Goal: Transaction & Acquisition: Obtain resource

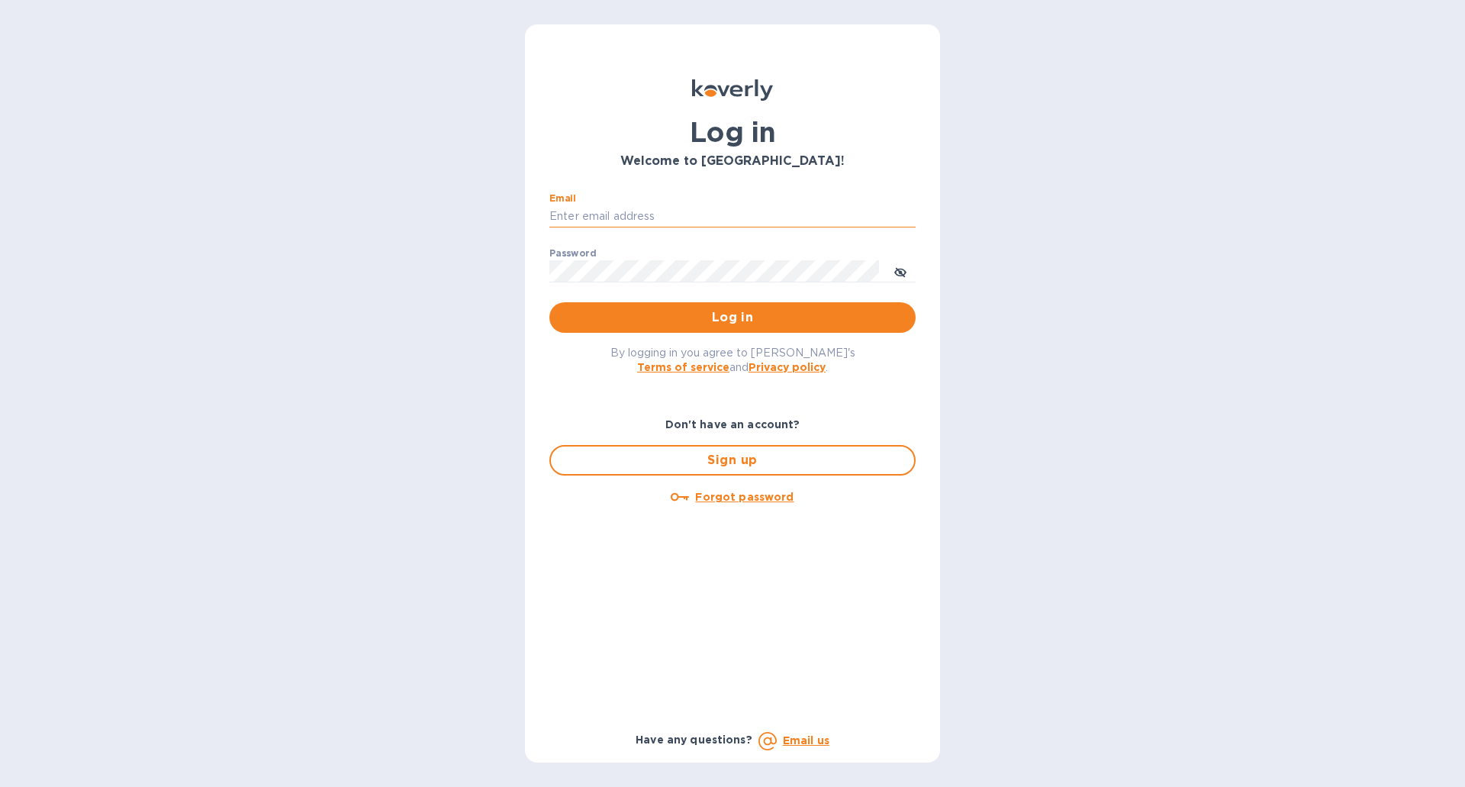
click at [662, 214] on input "Email" at bounding box center [732, 216] width 366 height 23
type input "[PERSON_NAME][EMAIL_ADDRESS][PERSON_NAME][DOMAIN_NAME]"
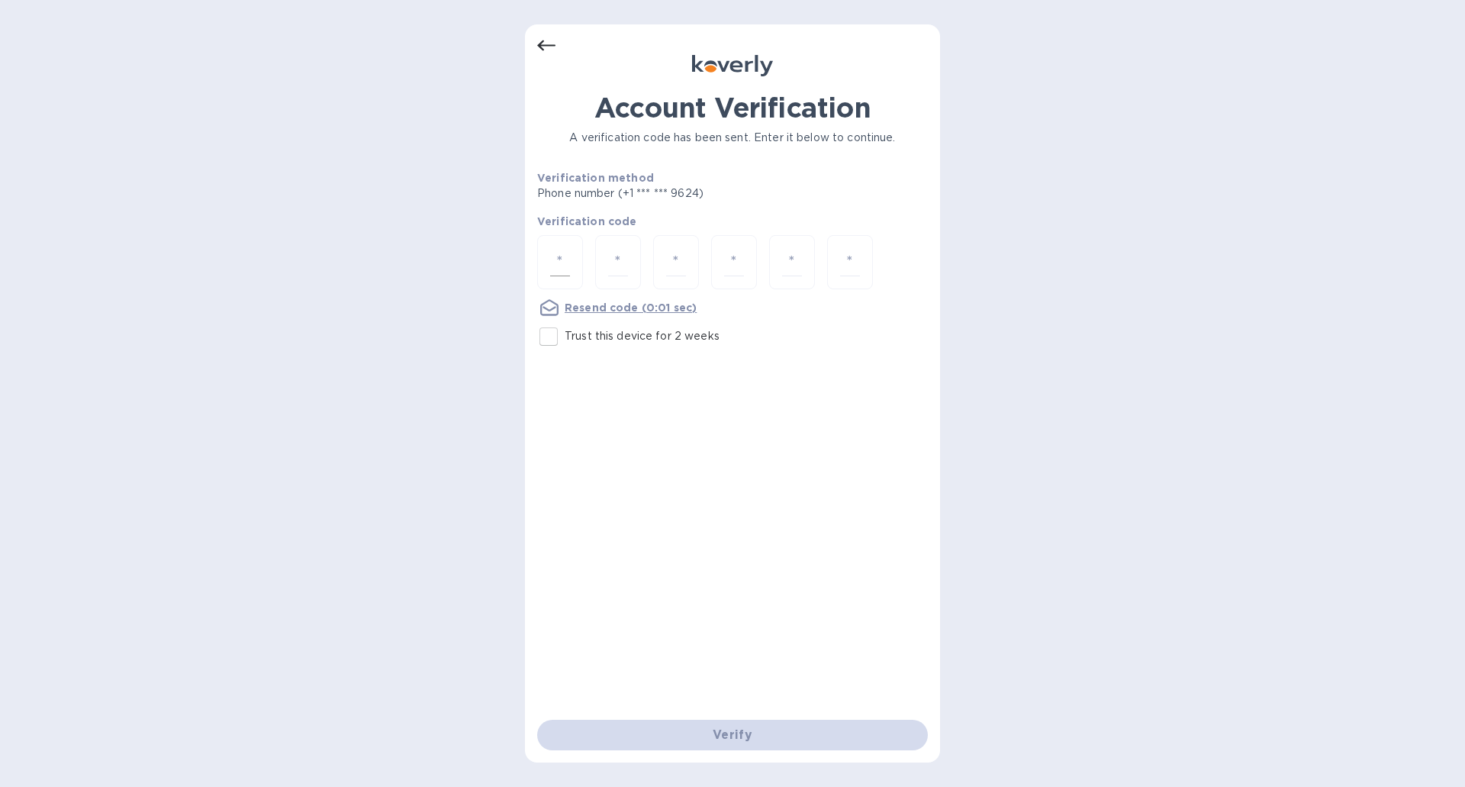
click at [559, 266] on input "number" at bounding box center [560, 262] width 20 height 28
paste input "9"
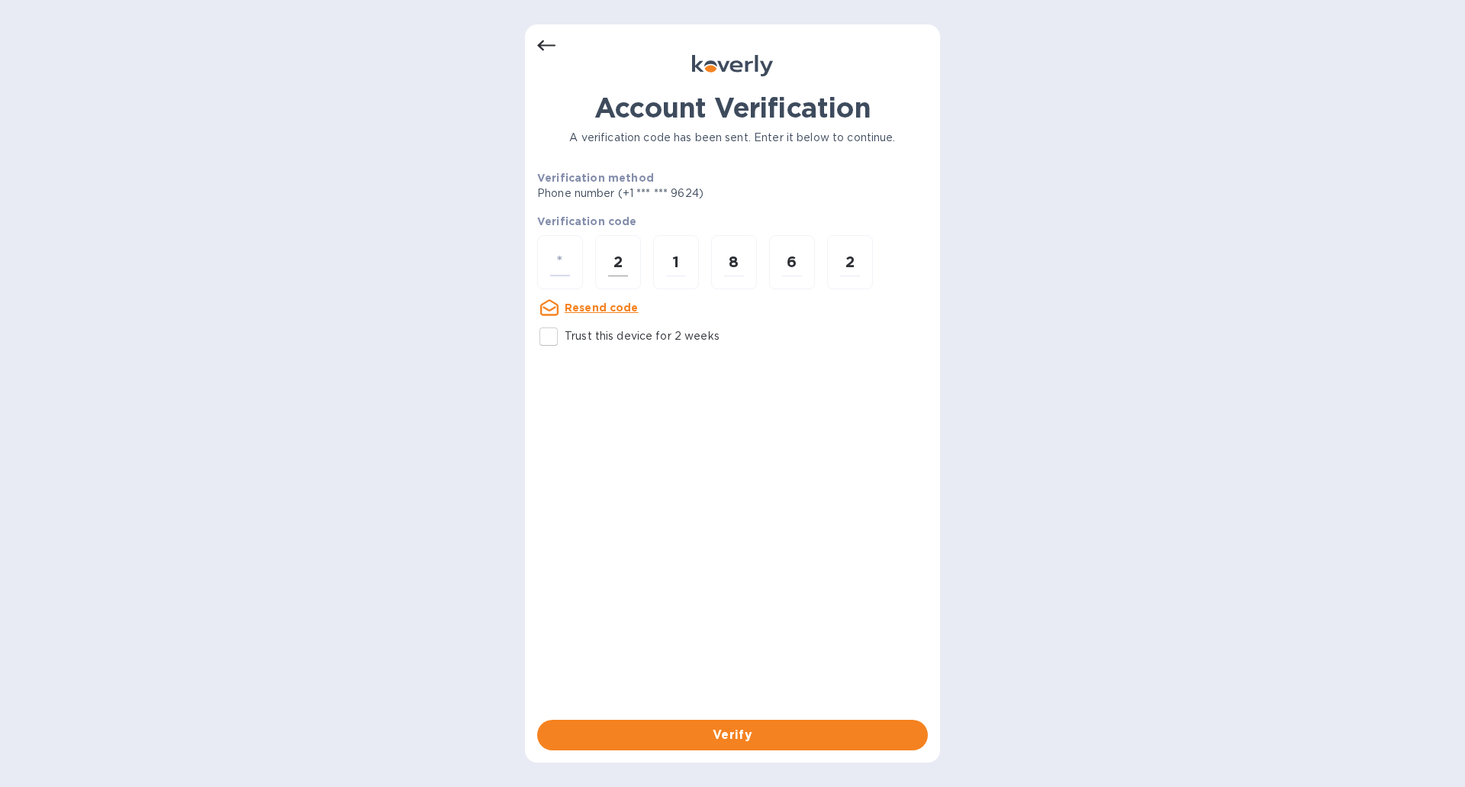
type input "9"
type input "2"
type input "1"
type input "8"
type input "6"
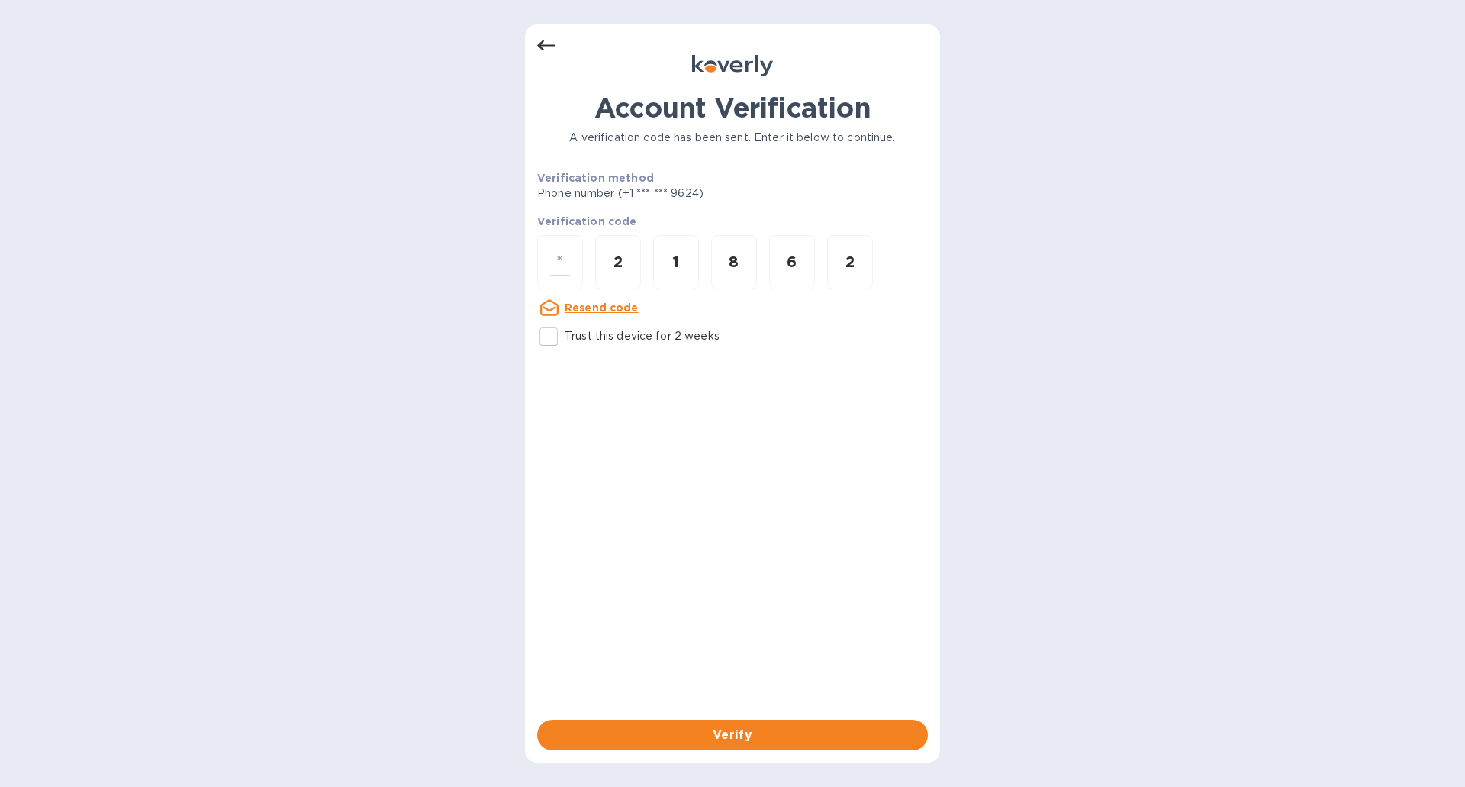
type input "2"
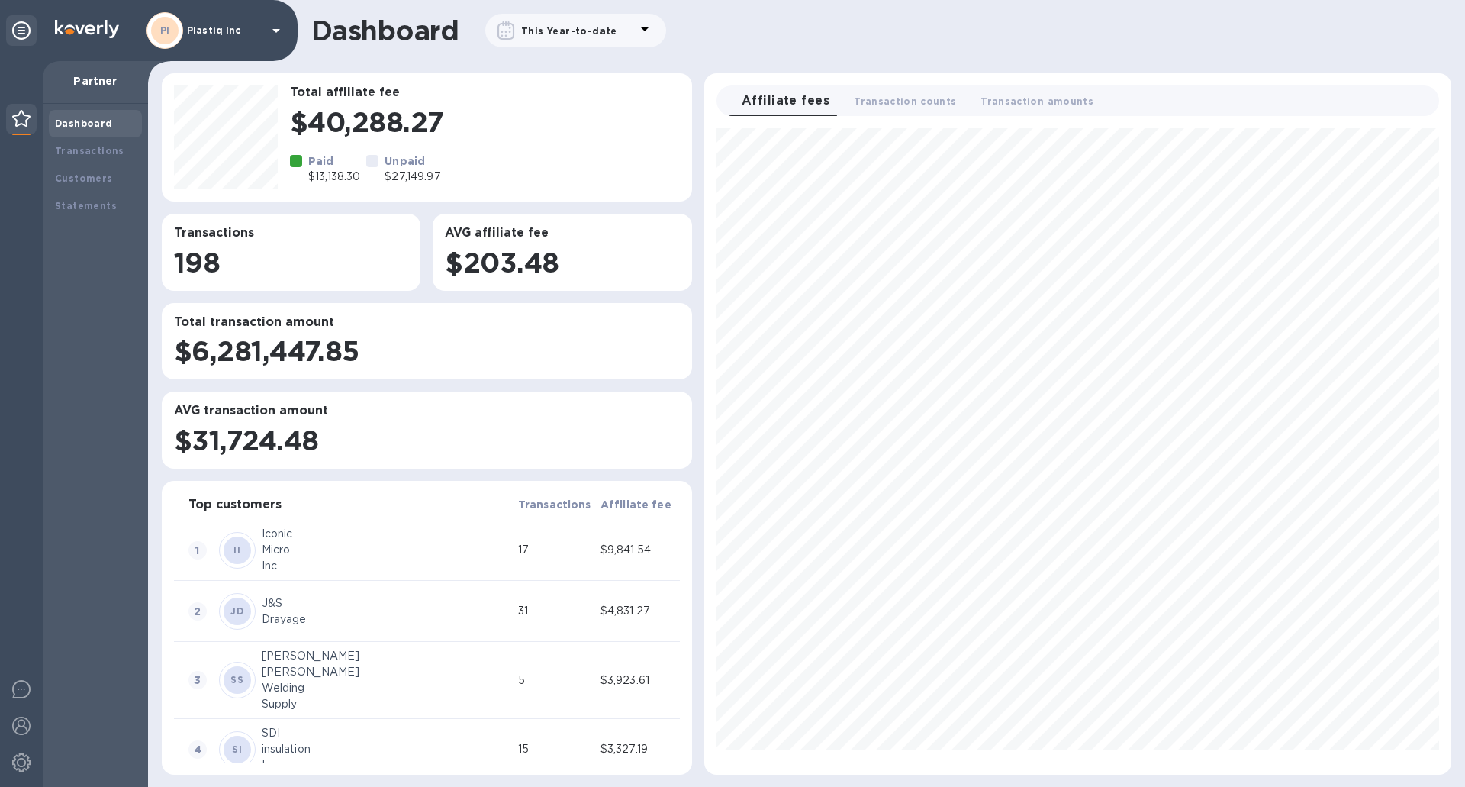
scroll to position [634, 735]
click at [93, 200] on b "Statements" at bounding box center [86, 205] width 62 height 11
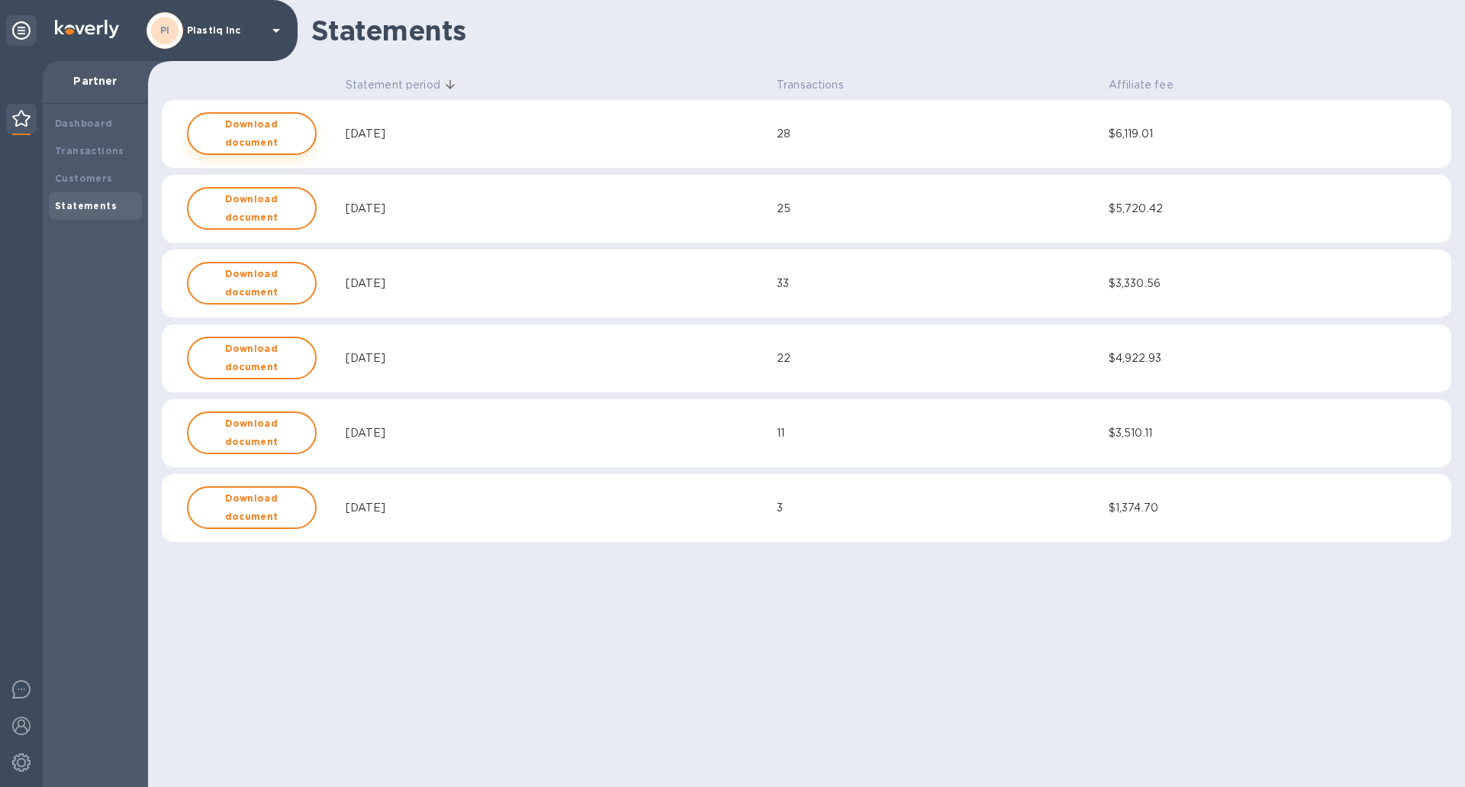
click at [285, 132] on b "Download document" at bounding box center [252, 133] width 102 height 37
click at [97, 147] on b "Transactions" at bounding box center [89, 150] width 69 height 11
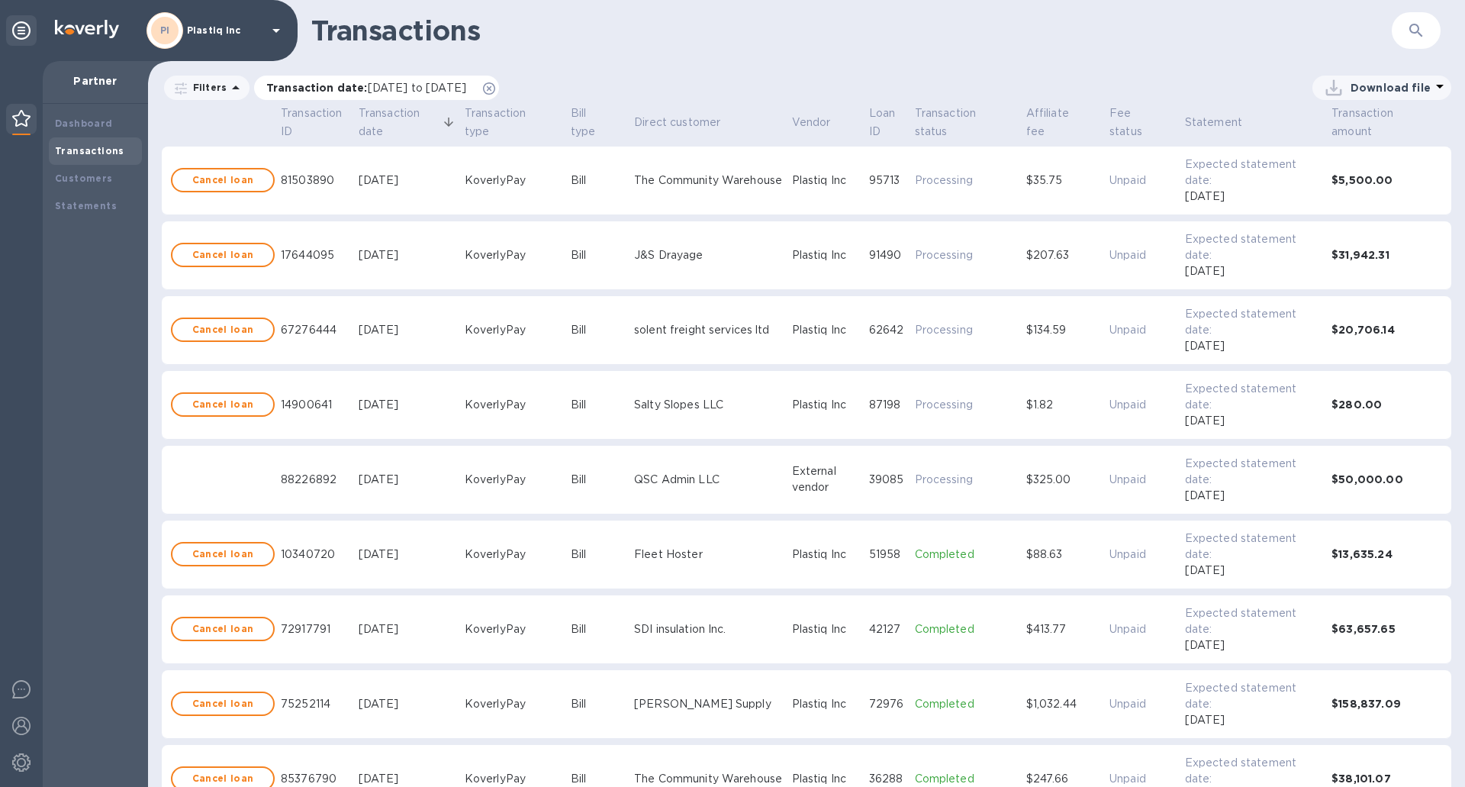
click at [449, 85] on span "08/04/2025 to 09/04/2025" at bounding box center [417, 88] width 98 height 12
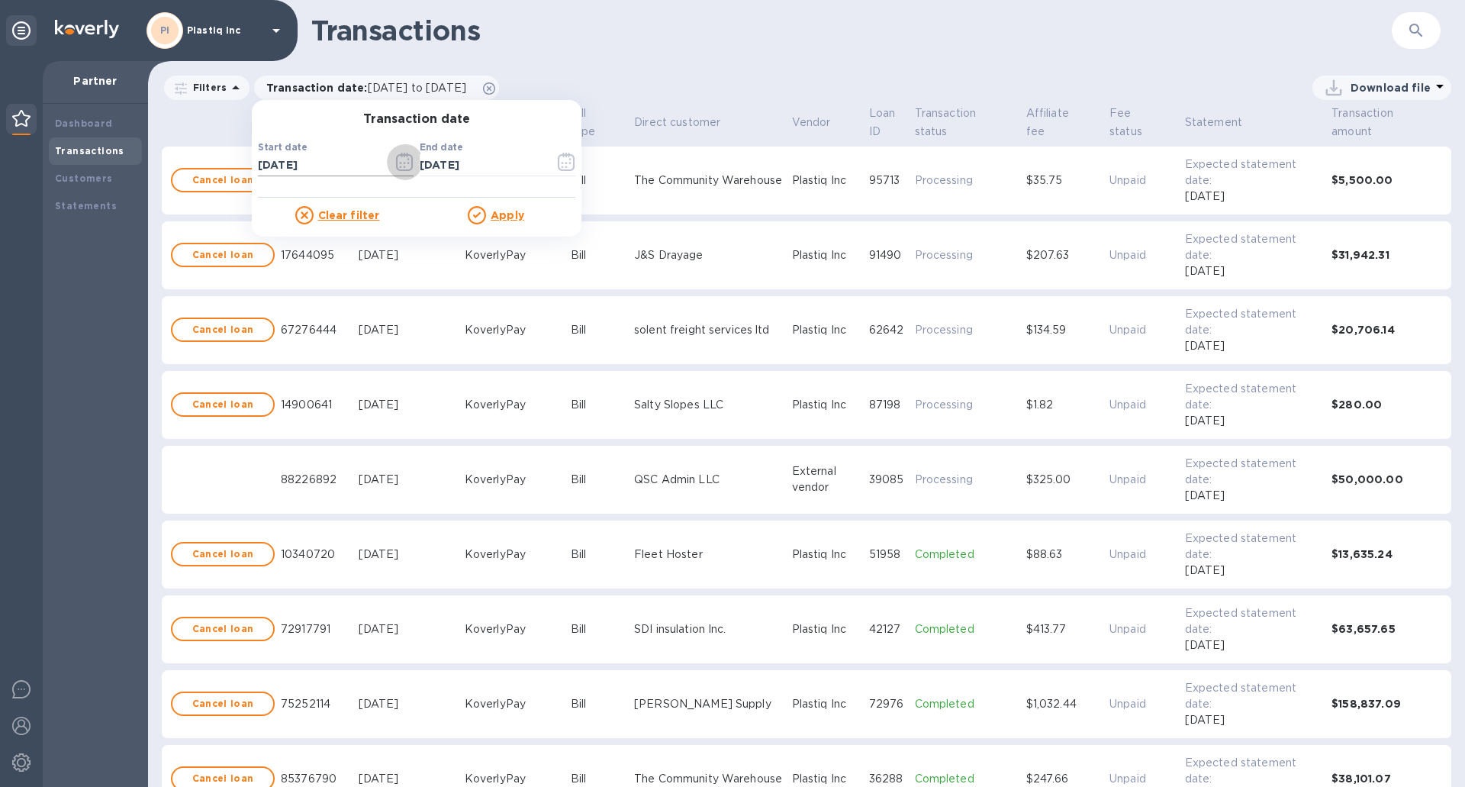
click at [407, 160] on icon "button" at bounding box center [405, 162] width 18 height 18
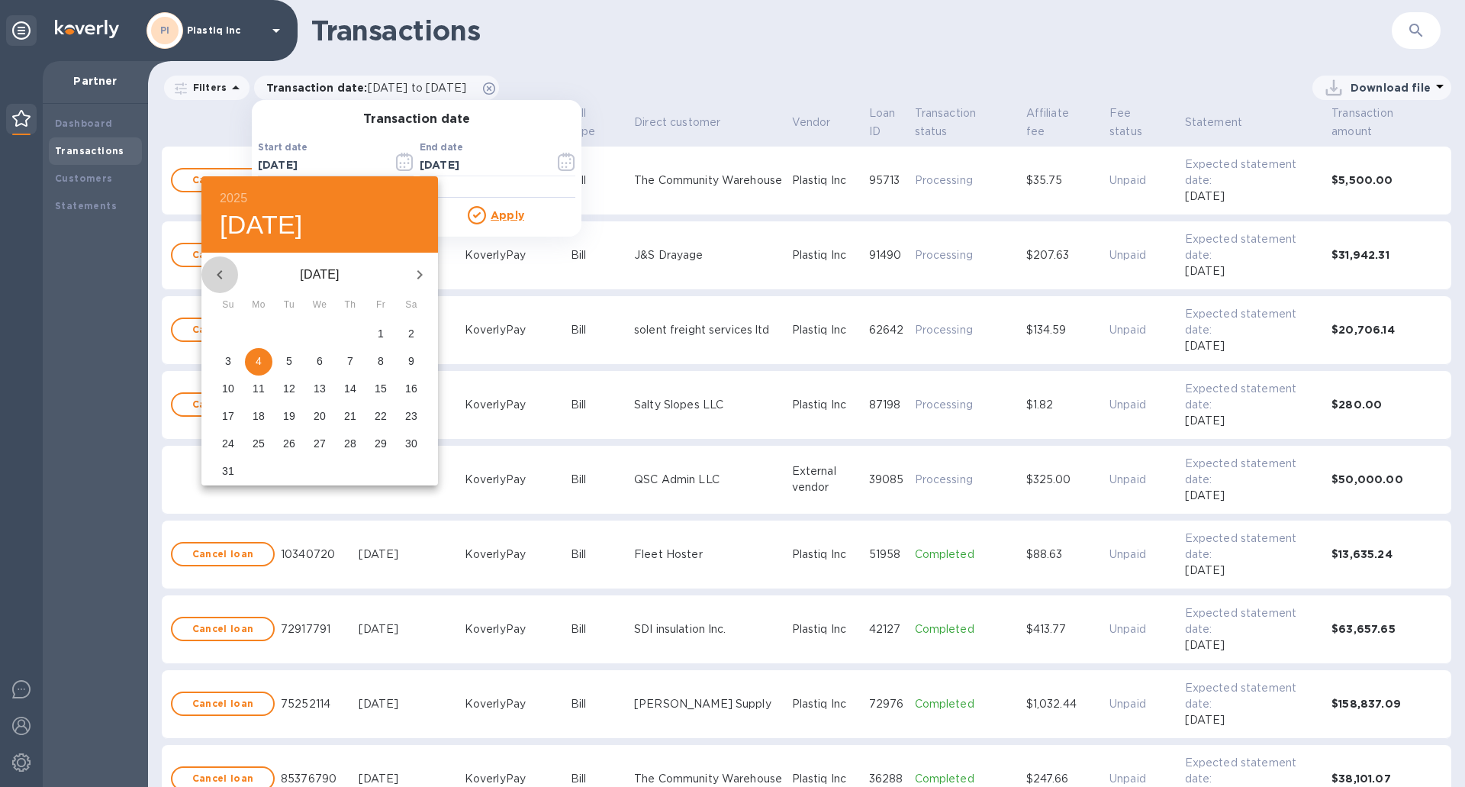
click at [221, 273] on icon "button" at bounding box center [220, 275] width 18 height 18
click at [284, 333] on span "1" at bounding box center [288, 333] width 27 height 15
type input "07/01/2025"
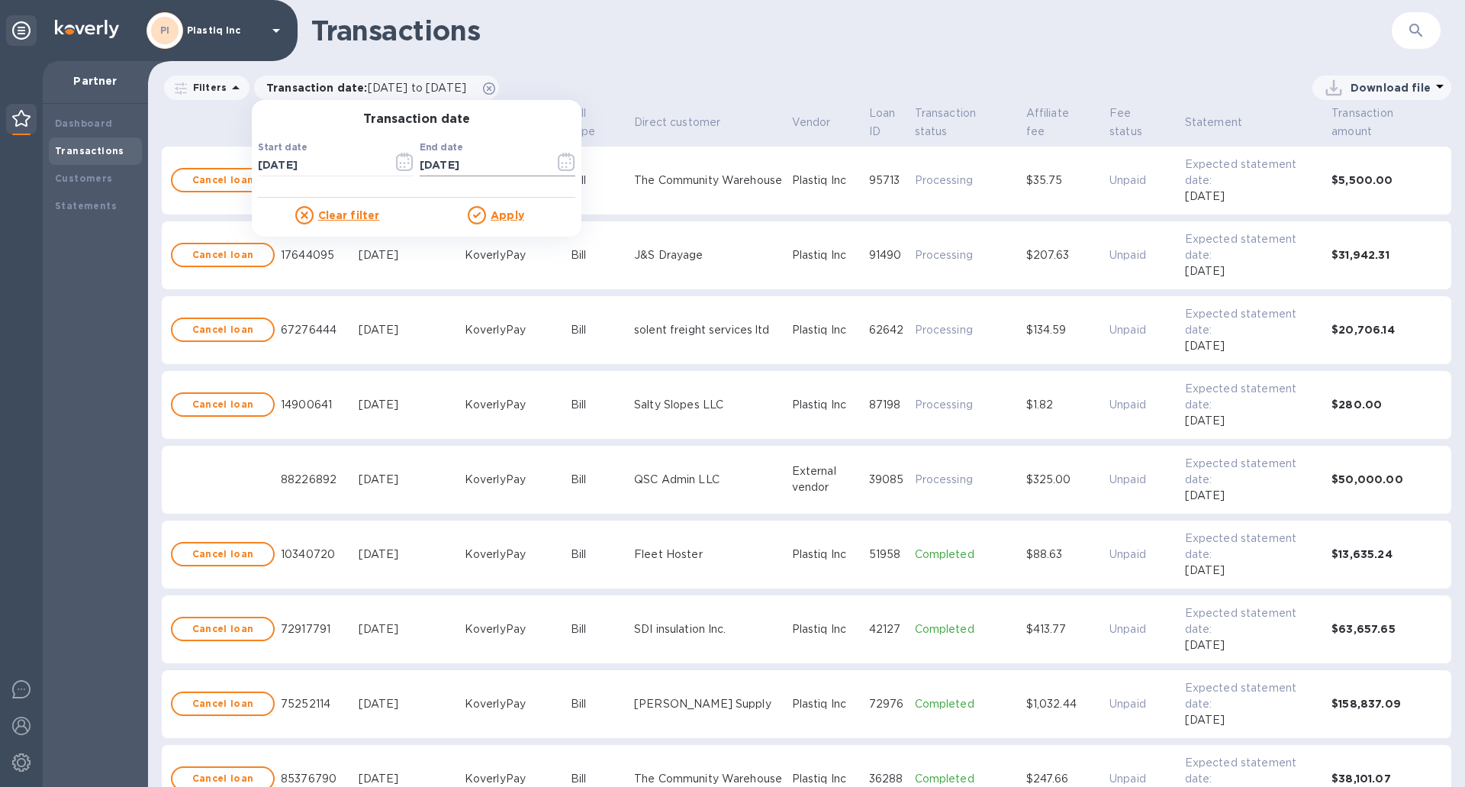
click at [564, 163] on icon "button" at bounding box center [567, 162] width 18 height 18
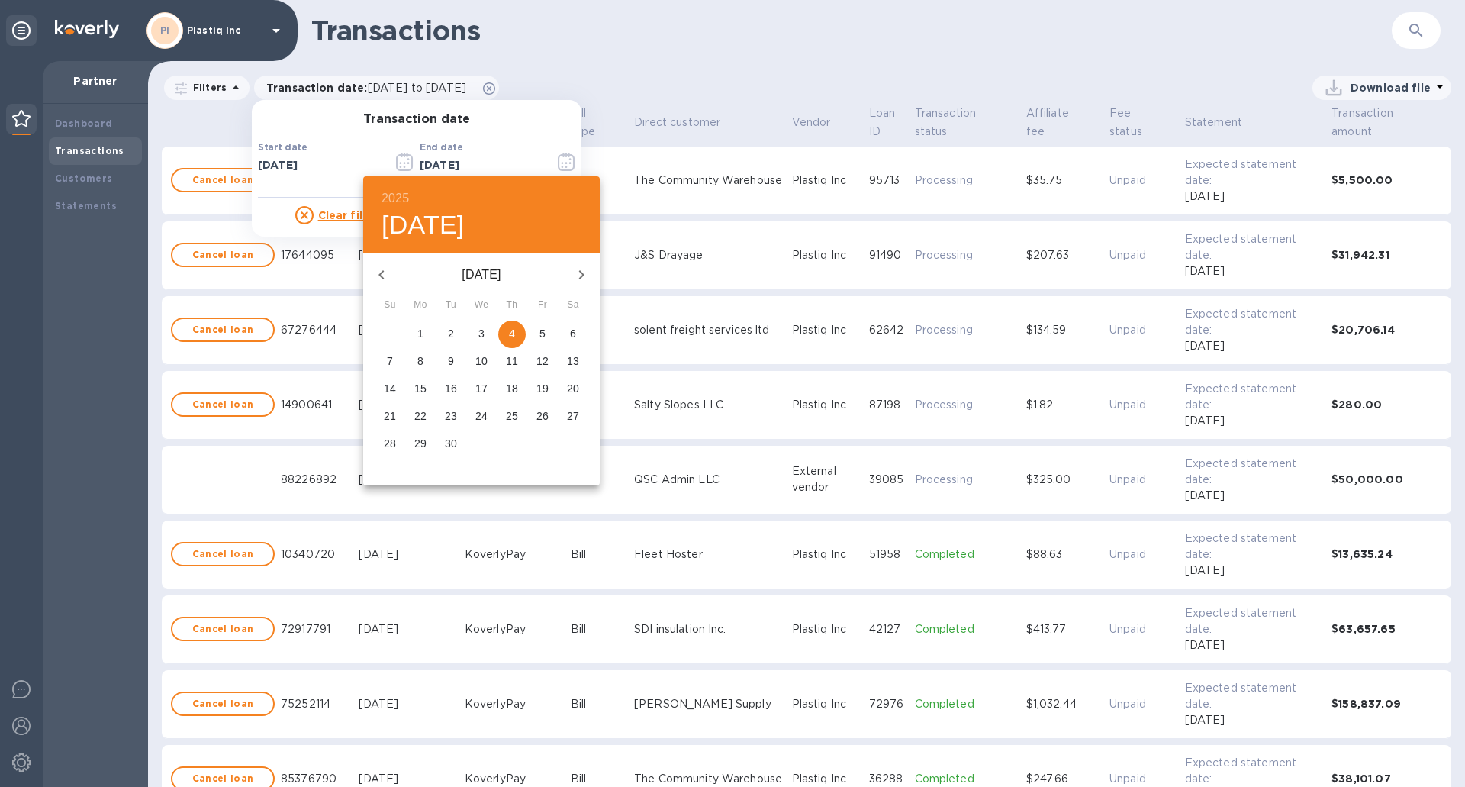
click at [374, 272] on icon "button" at bounding box center [381, 275] width 18 height 18
click at [377, 268] on icon "button" at bounding box center [381, 275] width 18 height 18
click at [510, 443] on p "31" at bounding box center [512, 443] width 12 height 15
type input "07/31/2025"
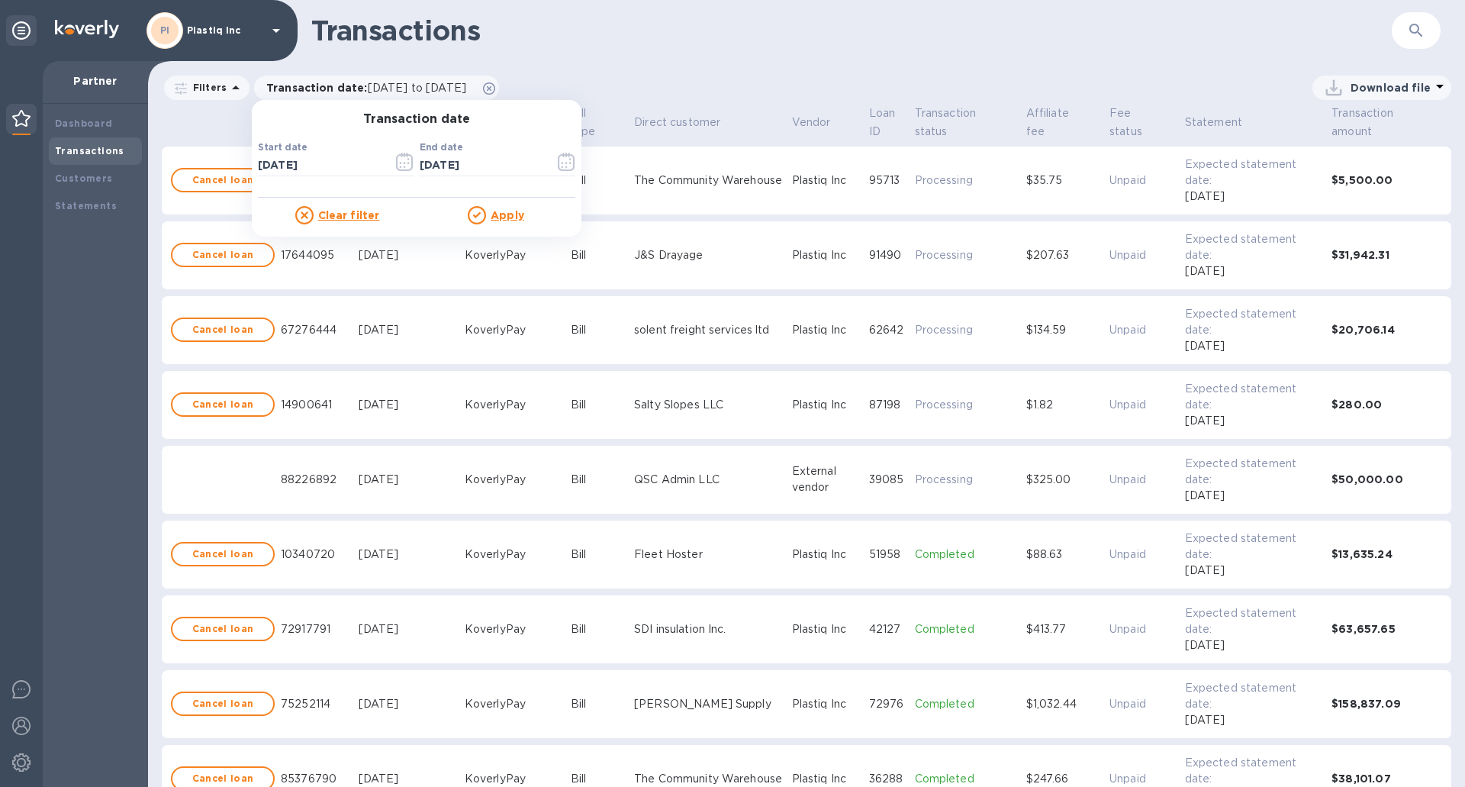
click at [513, 218] on u "Apply" at bounding box center [508, 215] width 34 height 12
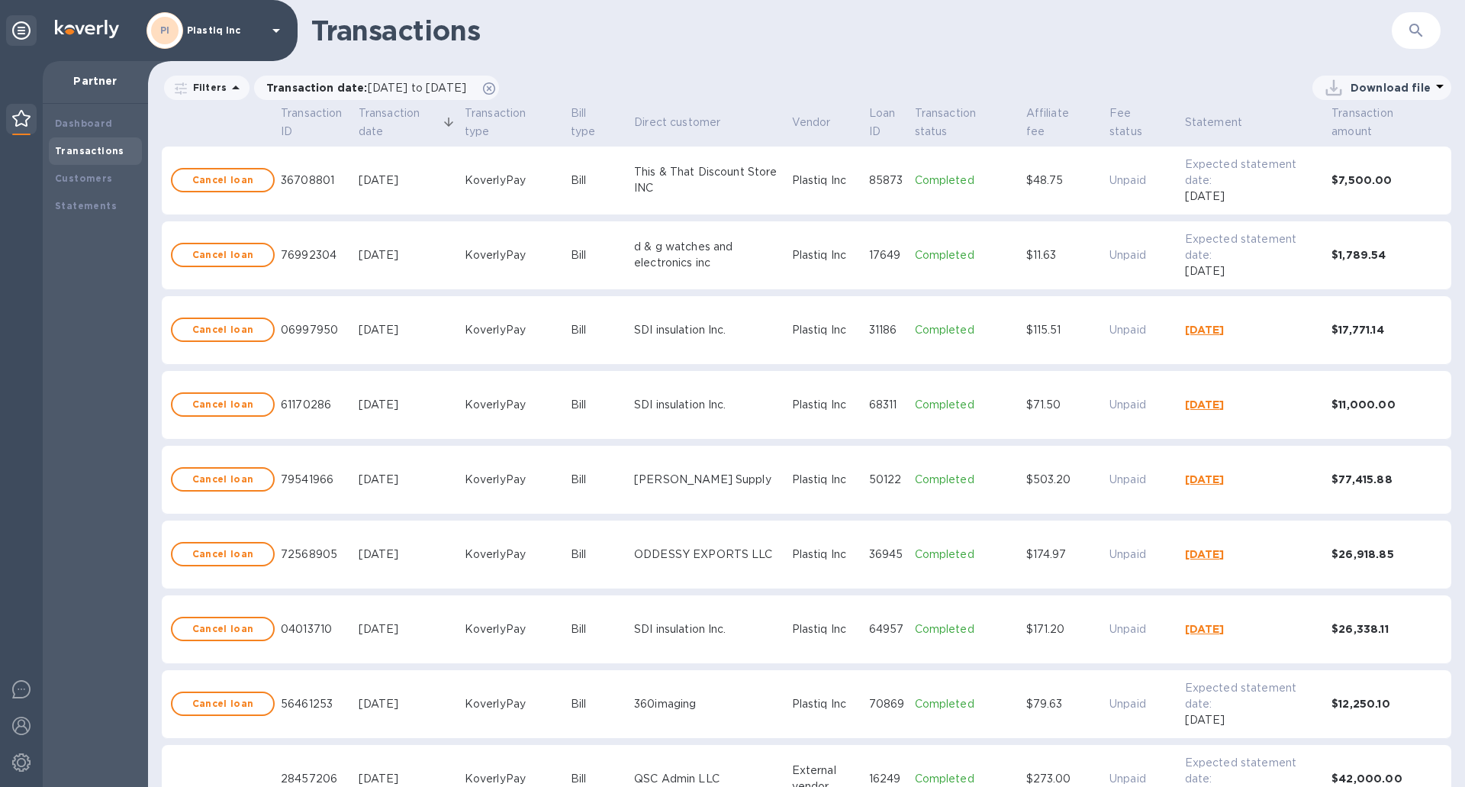
click at [1390, 85] on p "Download file" at bounding box center [1391, 87] width 80 height 15
click at [1359, 122] on li "XLSX file" at bounding box center [1383, 124] width 104 height 43
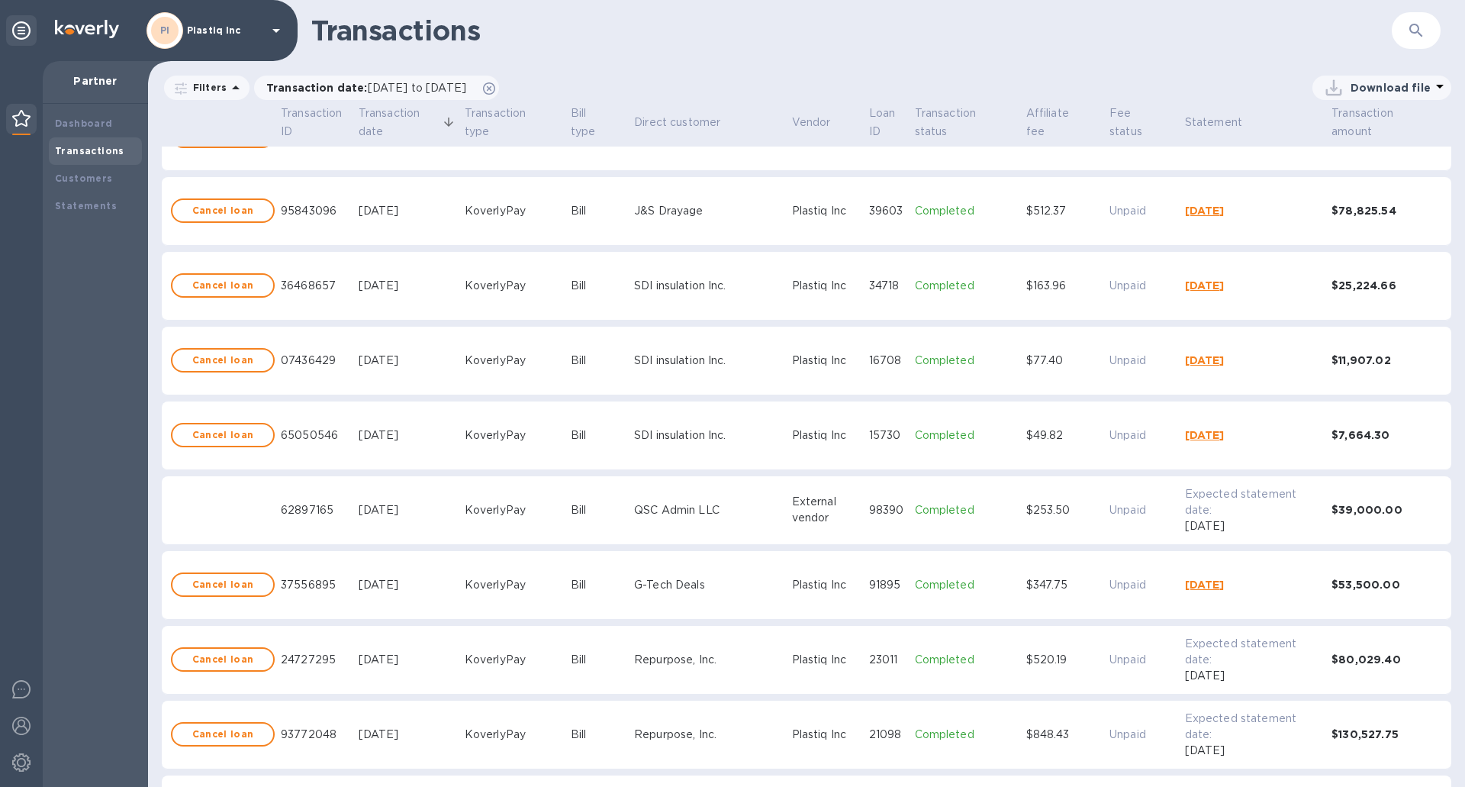
scroll to position [1450, 0]
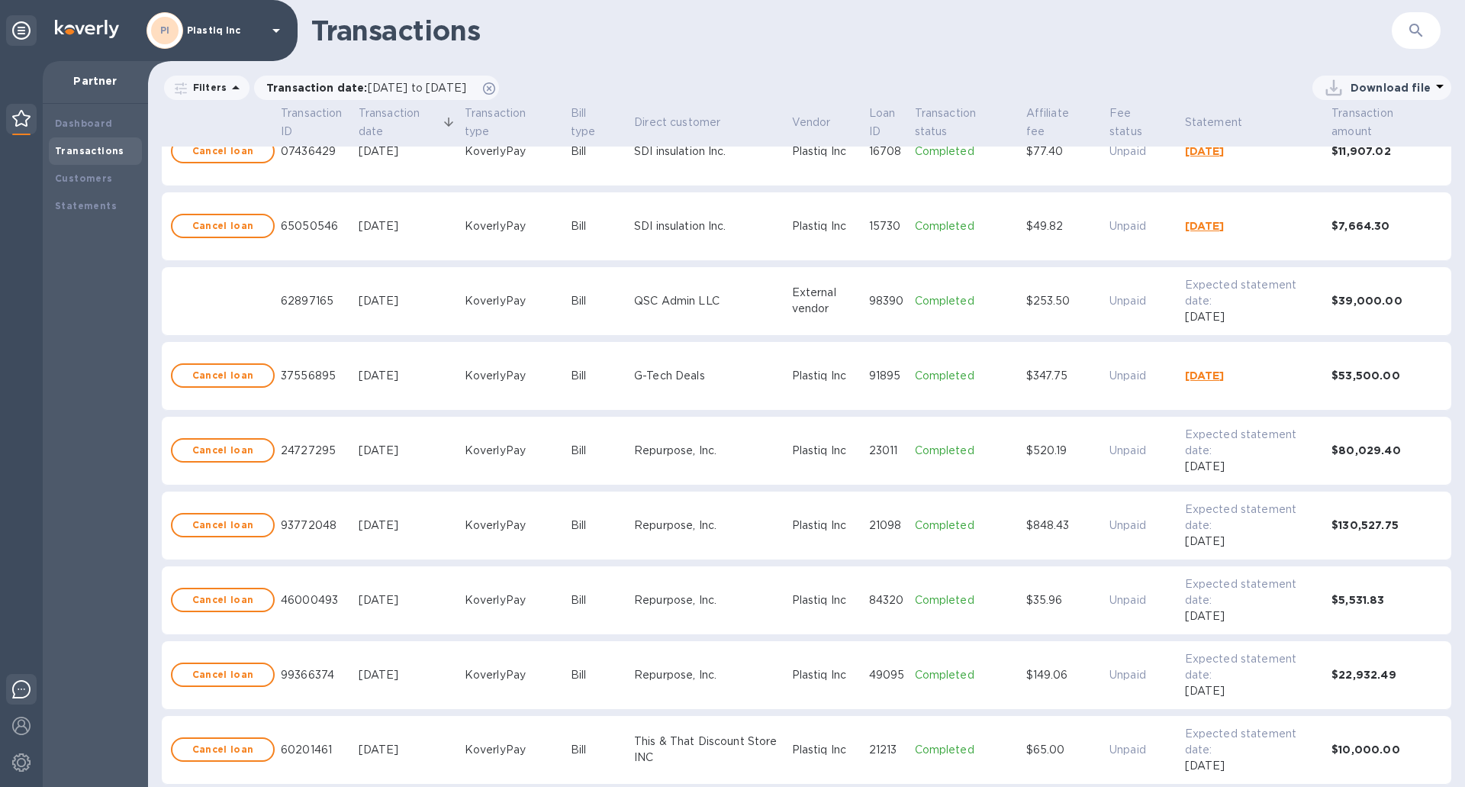
click at [15, 693] on img at bounding box center [21, 689] width 18 height 18
click at [279, 27] on icon at bounding box center [276, 30] width 18 height 18
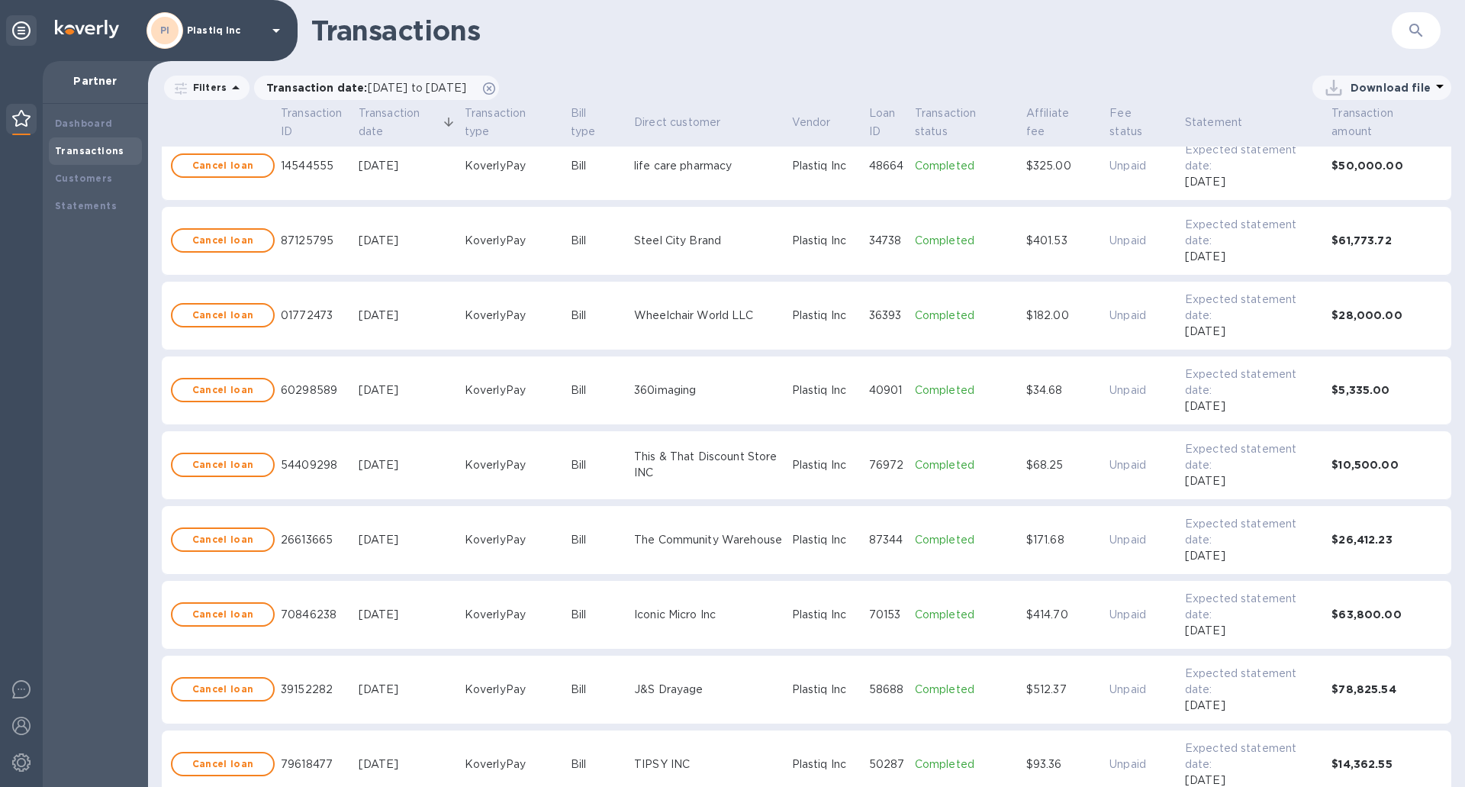
scroll to position [1052, 0]
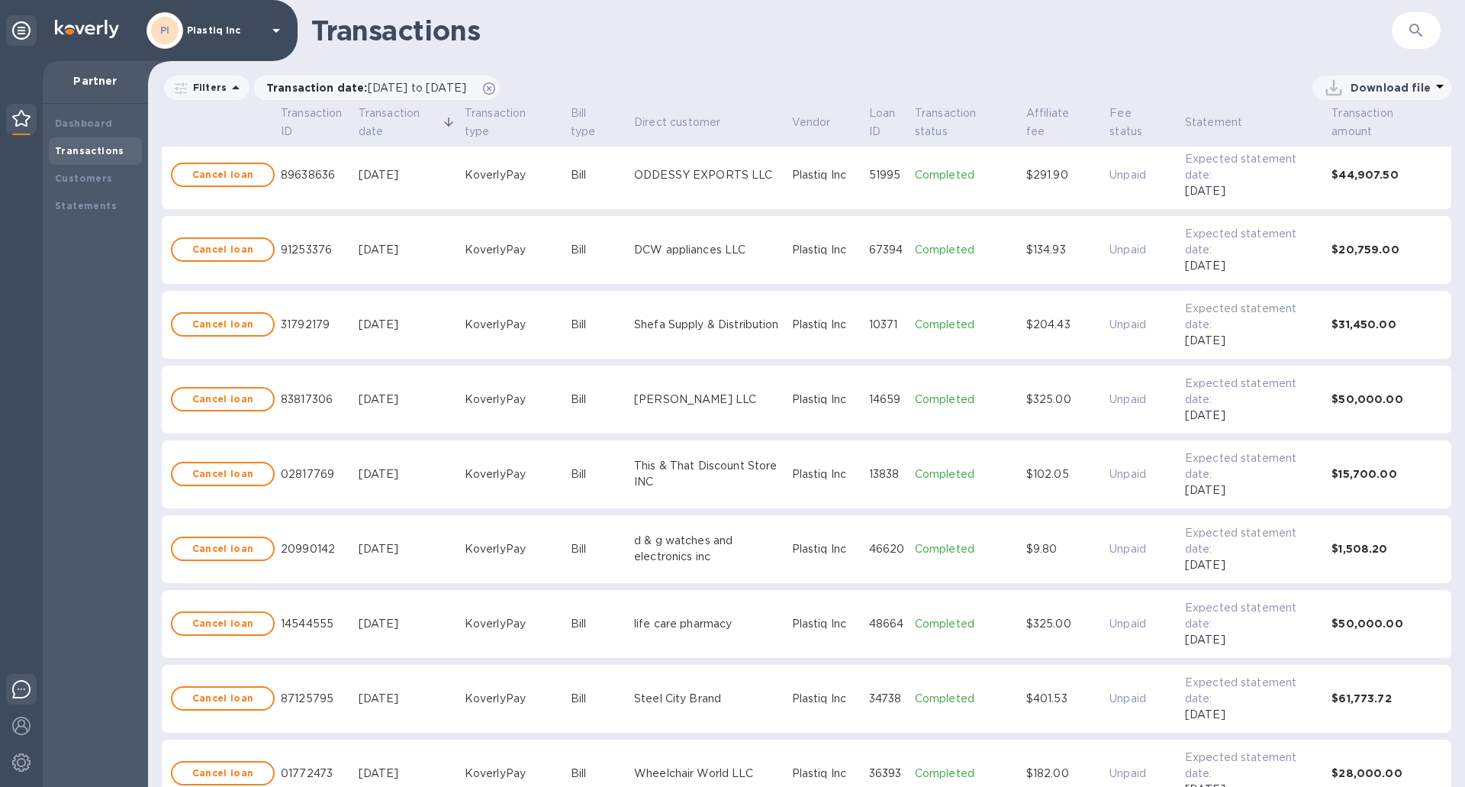
click at [21, 691] on img at bounding box center [21, 689] width 18 height 18
click at [89, 126] on b "Dashboard" at bounding box center [84, 123] width 58 height 11
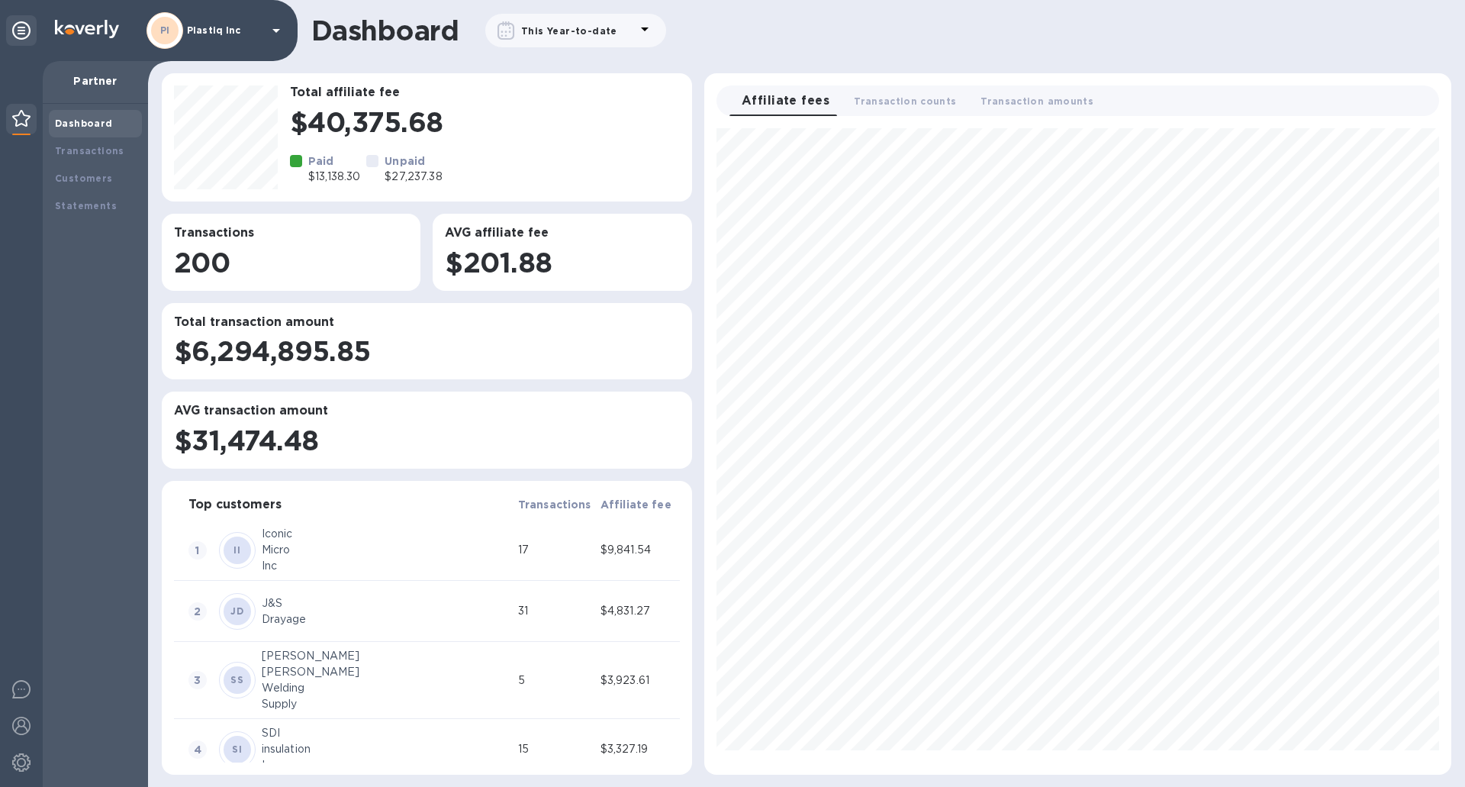
drag, startPoint x: 355, startPoint y: 178, endPoint x: 375, endPoint y: 157, distance: 29.1
click at [356, 176] on p "$13,138.30" at bounding box center [334, 177] width 52 height 16
drag, startPoint x: 324, startPoint y: 188, endPoint x: 322, endPoint y: 177, distance: 10.9
click at [324, 186] on div "Total affiliate fee $40,375.68 Paid $13,138.30 Unpaid $27,237.38" at bounding box center [485, 137] width 402 height 116
click at [267, 325] on h3 "Total transaction amount" at bounding box center [427, 322] width 506 height 14
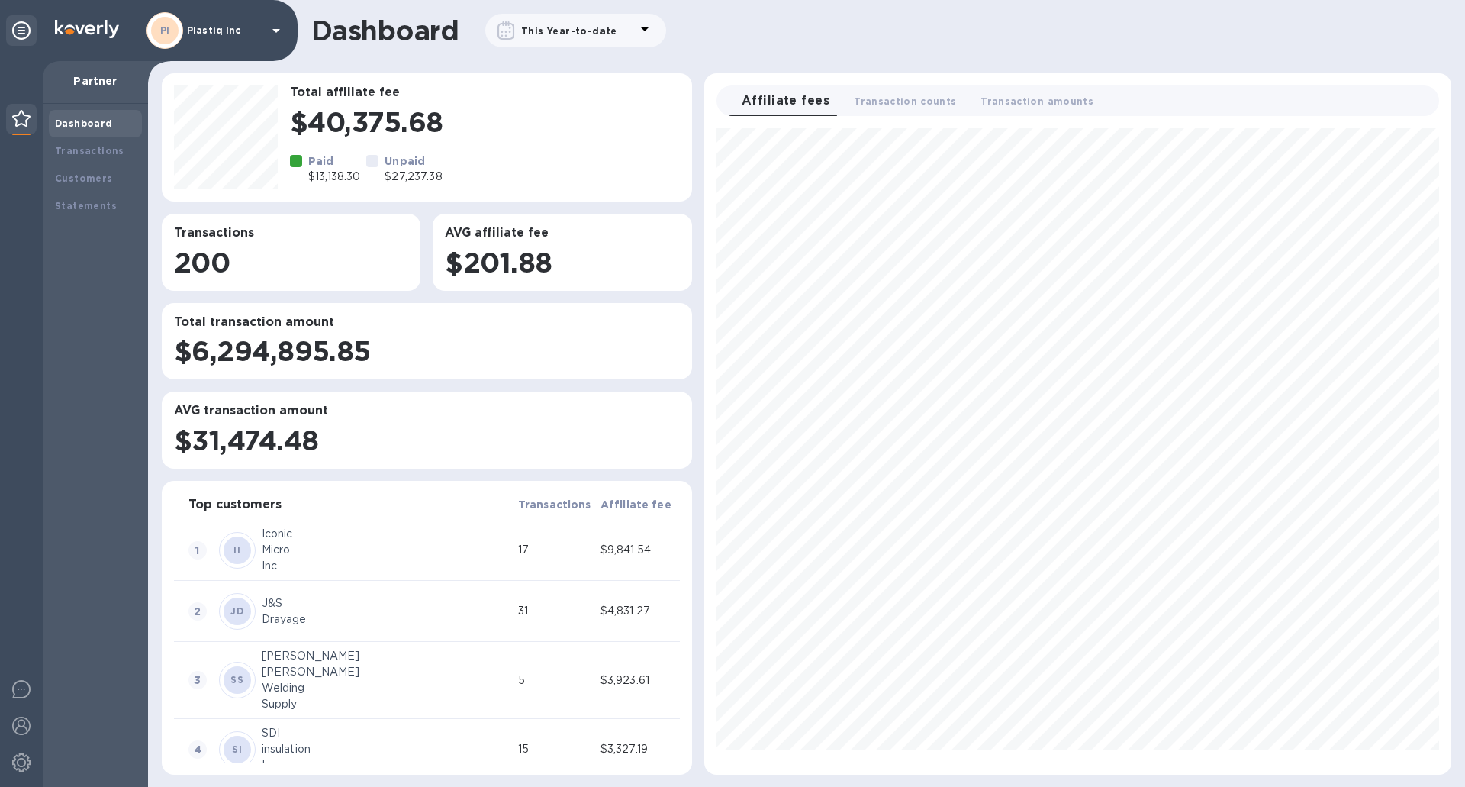
drag, startPoint x: 253, startPoint y: 245, endPoint x: 275, endPoint y: 241, distance: 23.2
click at [263, 243] on div "200" at bounding box center [291, 262] width 240 height 38
click at [536, 246] on h1 "$201.88" at bounding box center [562, 262] width 234 height 32
click at [558, 37] on div "This Year-to-date" at bounding box center [569, 31] width 102 height 22
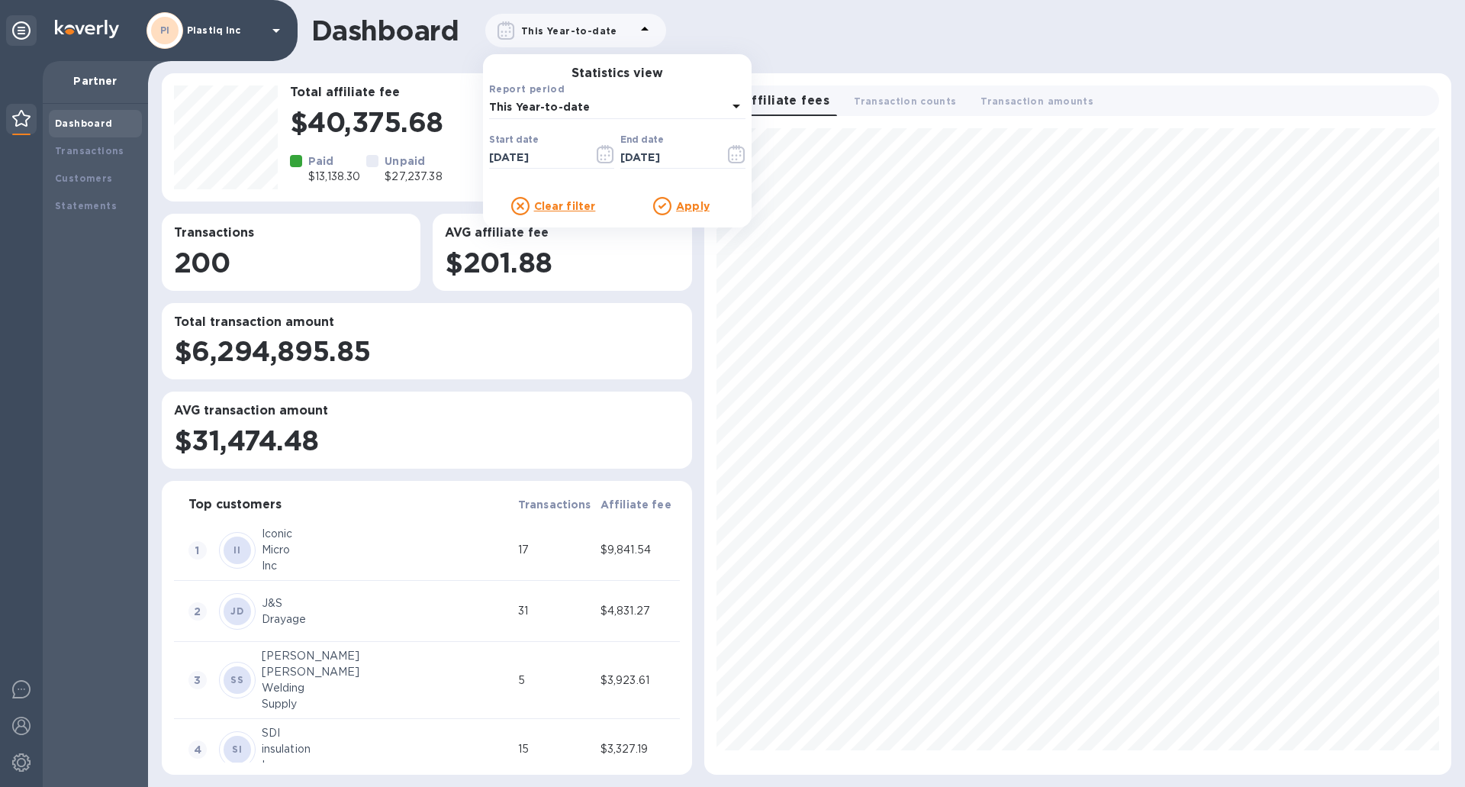
click at [417, 94] on h3 "Total affiliate fee" at bounding box center [485, 92] width 390 height 14
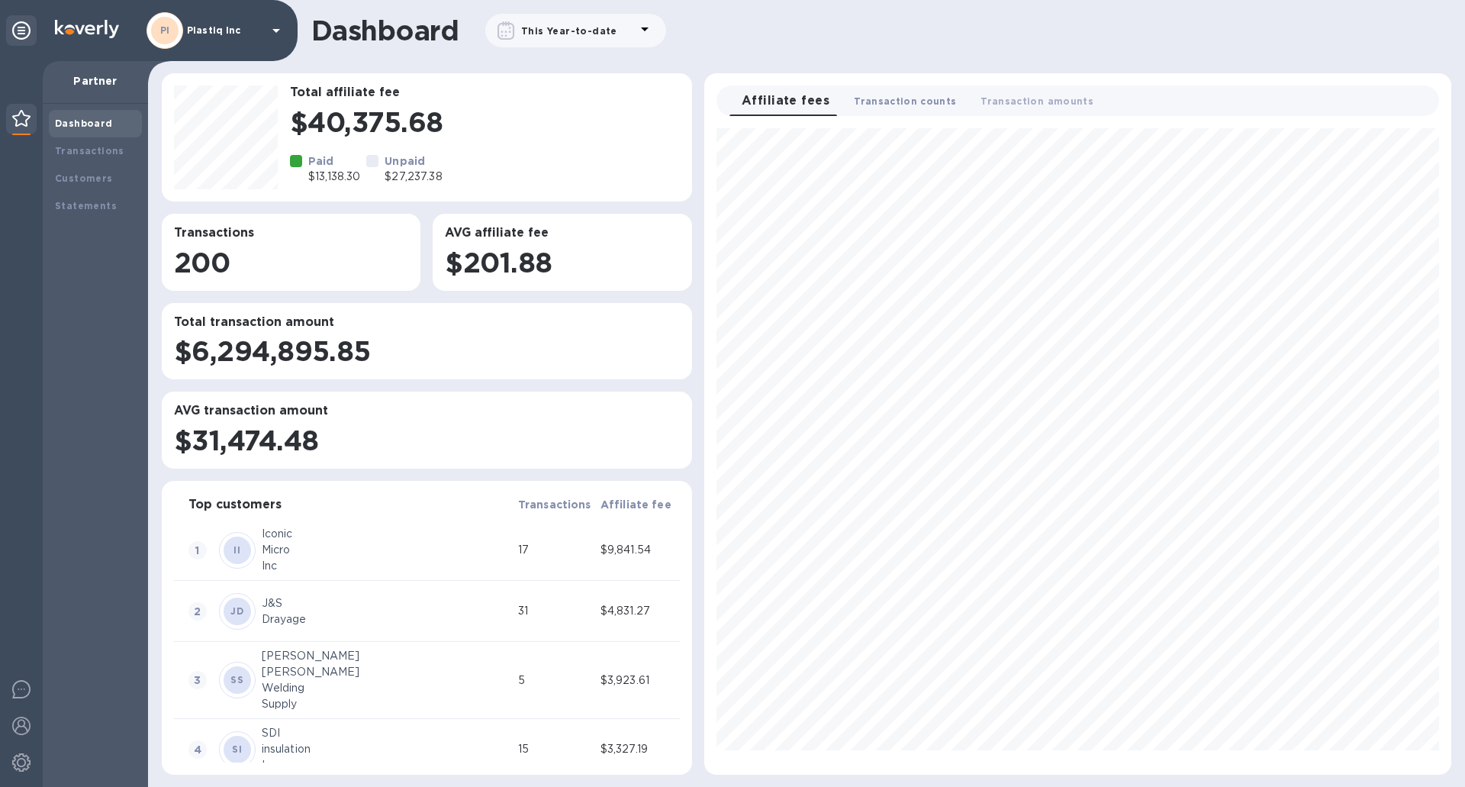
drag, startPoint x: 905, startPoint y: 102, endPoint x: 928, endPoint y: 97, distance: 23.5
click at [908, 102] on span "Transaction counts 0" at bounding box center [905, 101] width 102 height 16
click at [1027, 96] on span "Transaction amounts 0" at bounding box center [1043, 101] width 113 height 16
click at [796, 99] on span "Affiliate fees 0" at bounding box center [777, 101] width 71 height 16
click at [865, 99] on span "Transaction counts 0" at bounding box center [905, 101] width 102 height 16
